Goal: Transaction & Acquisition: Register for event/course

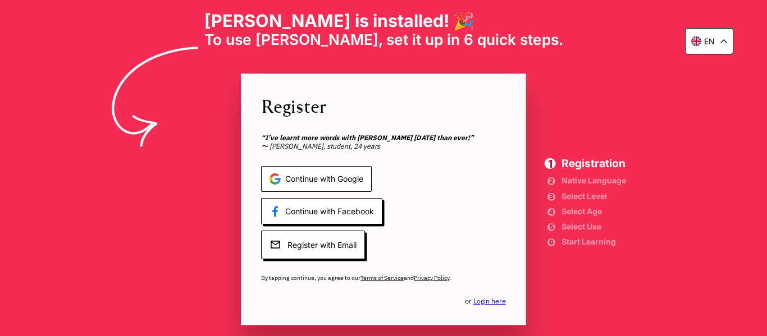
click at [324, 178] on span "Continue with Google" at bounding box center [316, 179] width 111 height 26
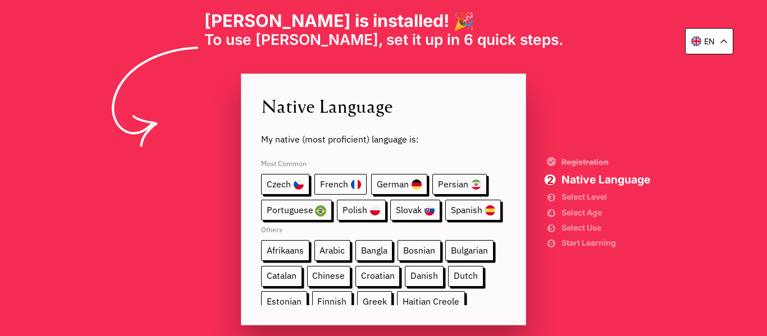
click at [343, 184] on span "French" at bounding box center [341, 184] width 52 height 21
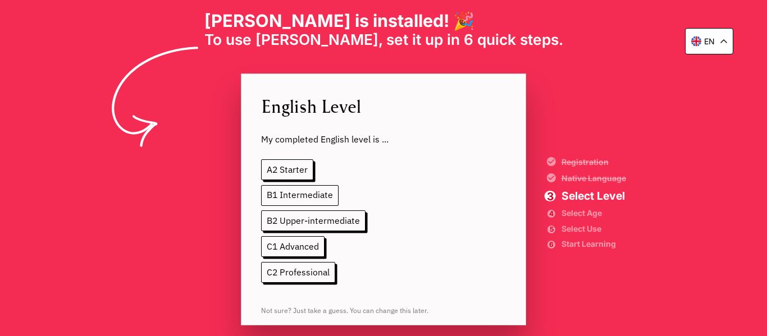
click at [302, 194] on span "B1 Intermediate" at bounding box center [300, 195] width 78 height 21
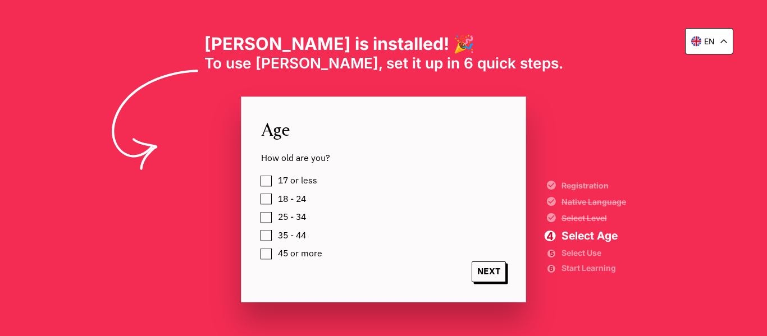
click at [274, 252] on label "45 or more" at bounding box center [298, 254] width 48 height 16
click at [484, 272] on span "NEXT" at bounding box center [489, 272] width 34 height 21
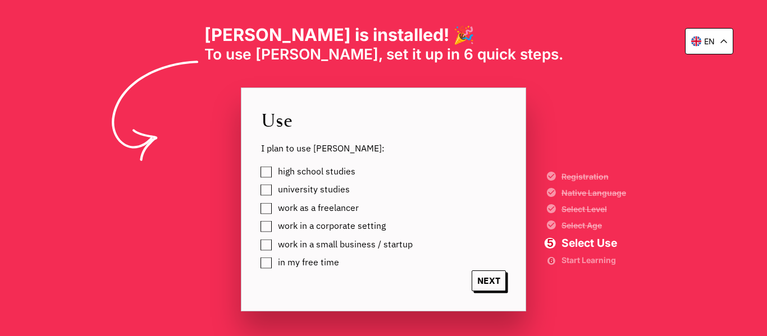
click at [274, 209] on label "work as a freelancer" at bounding box center [316, 209] width 85 height 16
click at [486, 277] on span "NEXT" at bounding box center [489, 281] width 34 height 21
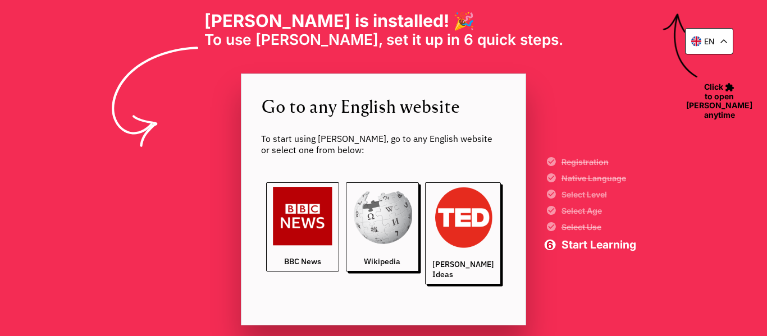
click at [323, 233] on img at bounding box center [303, 217] width 60 height 60
click at [381, 214] on img at bounding box center [383, 217] width 60 height 60
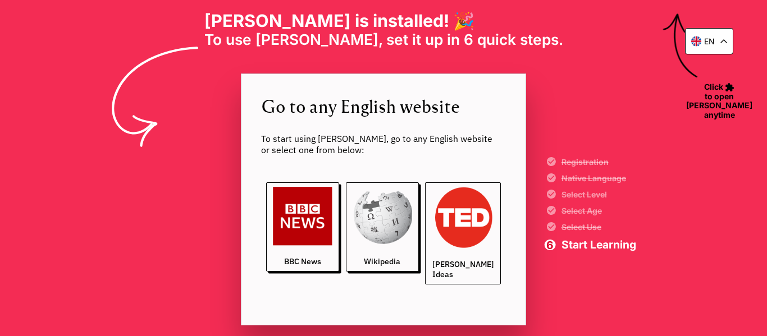
click at [456, 215] on img at bounding box center [463, 218] width 62 height 62
